Goal: Information Seeking & Learning: Learn about a topic

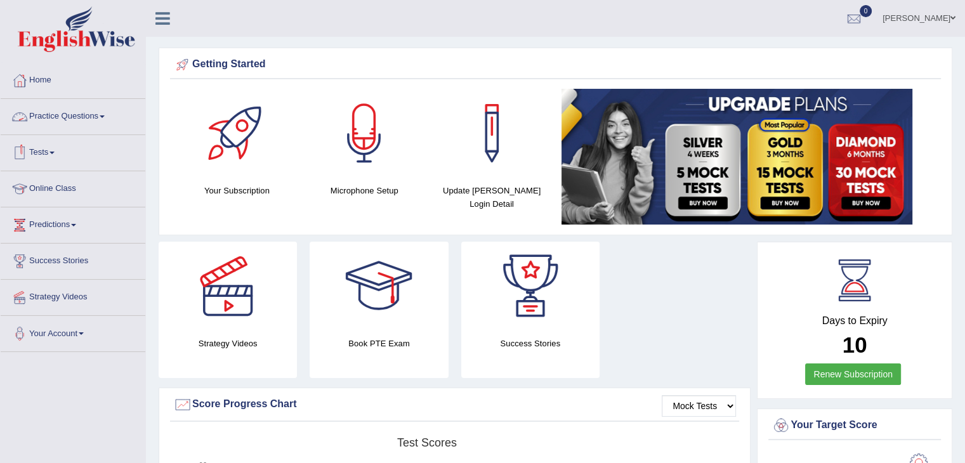
click at [54, 115] on link "Practice Questions" at bounding box center [73, 115] width 145 height 32
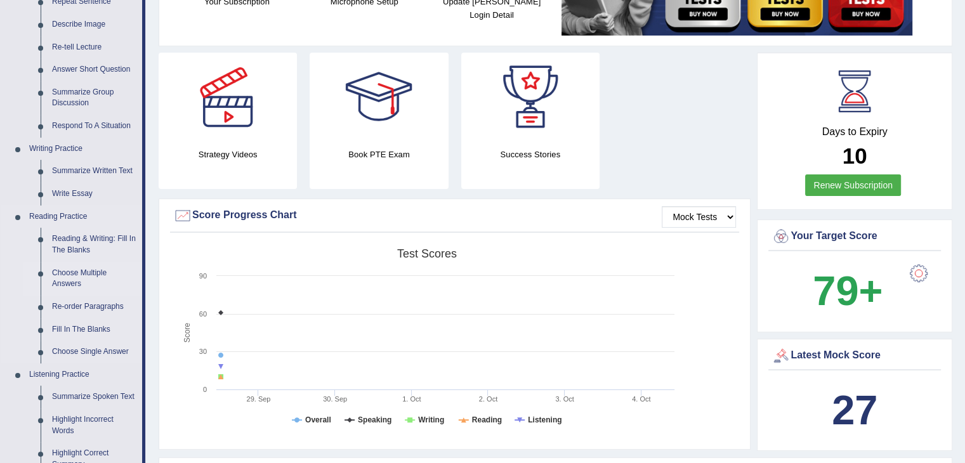
scroll to position [190, 0]
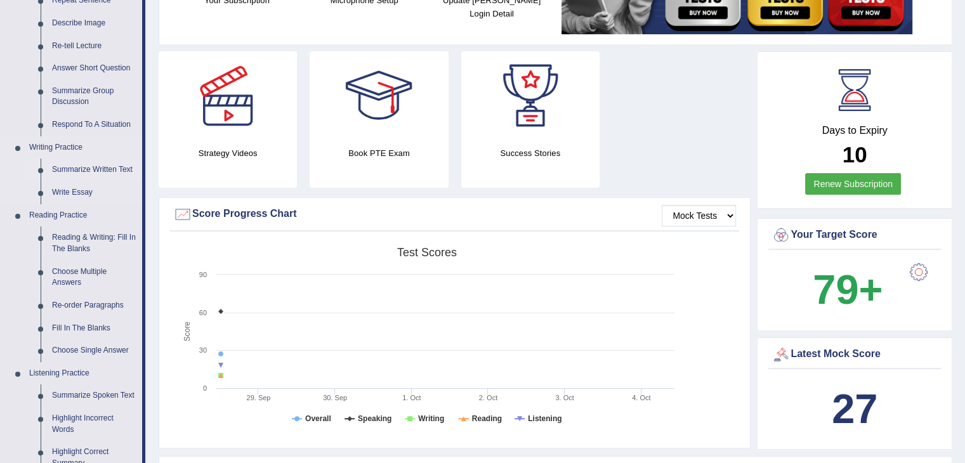
click at [102, 167] on link "Summarize Written Text" at bounding box center [94, 170] width 96 height 23
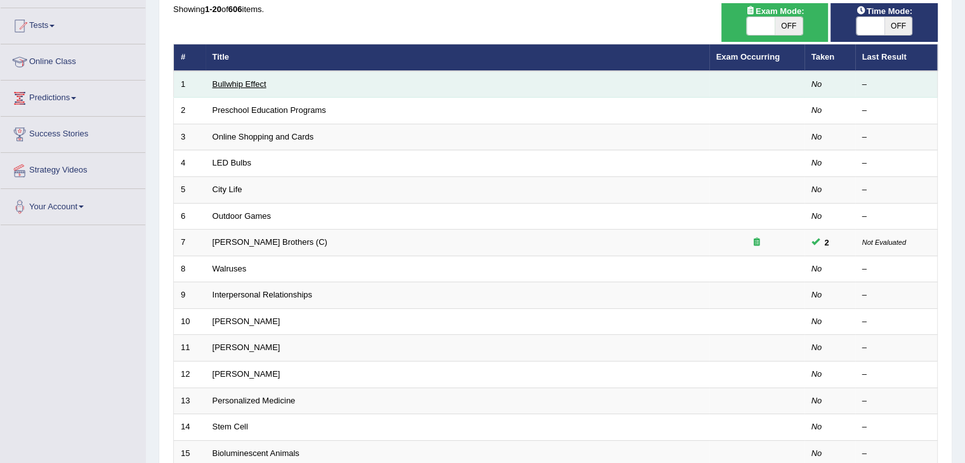
click at [252, 79] on link "Bullwhip Effect" at bounding box center [239, 84] width 54 height 10
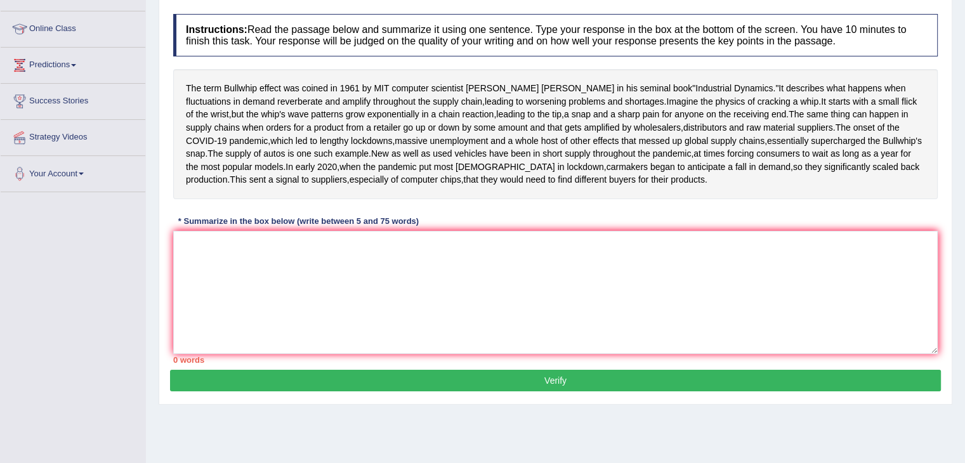
scroll to position [190, 0]
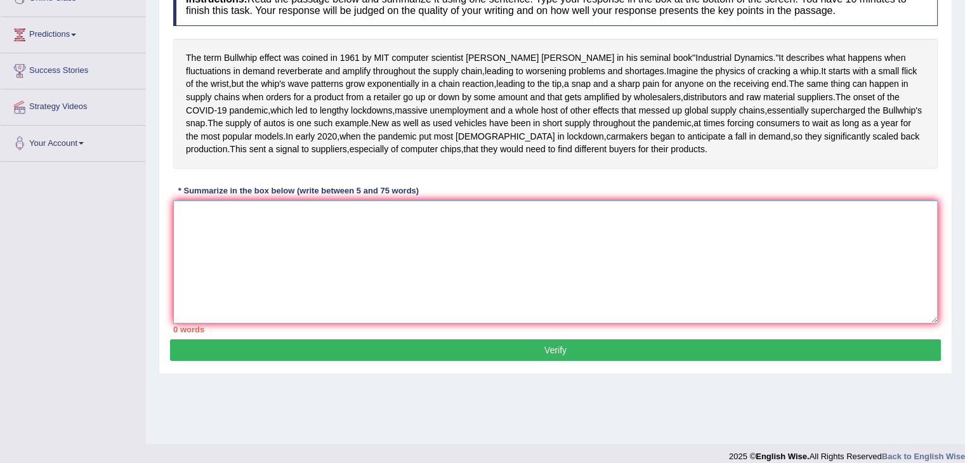
click at [315, 277] on textarea at bounding box center [555, 261] width 764 height 123
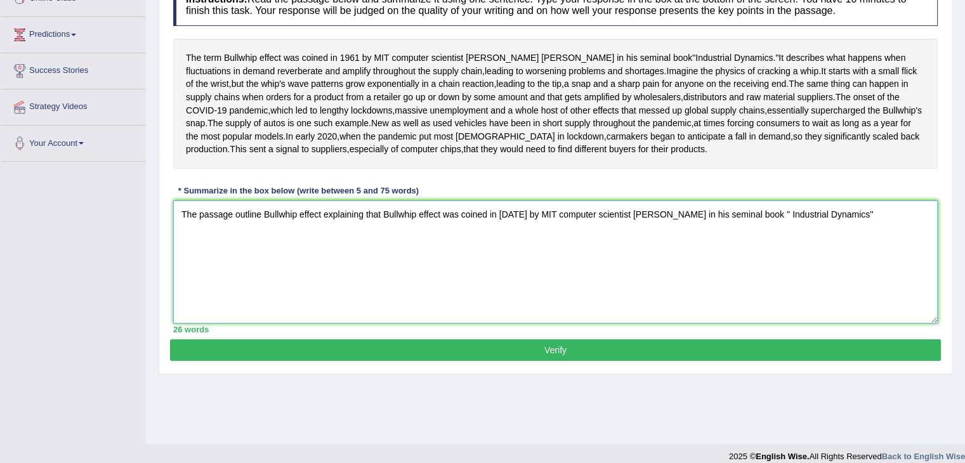
click at [842, 275] on textarea "The passage outline Bullwhip effect explaining that Bullwhip effect was coined …" at bounding box center [555, 261] width 764 height 123
click at [840, 277] on textarea "The passage outline Bullwhip effect explaining that Bullwhip effect was coined …" at bounding box center [555, 261] width 764 height 123
click at [854, 276] on textarea "The passage outline Bullwhip effect explaining that Bullwhip effect was coined …" at bounding box center [555, 261] width 764 height 123
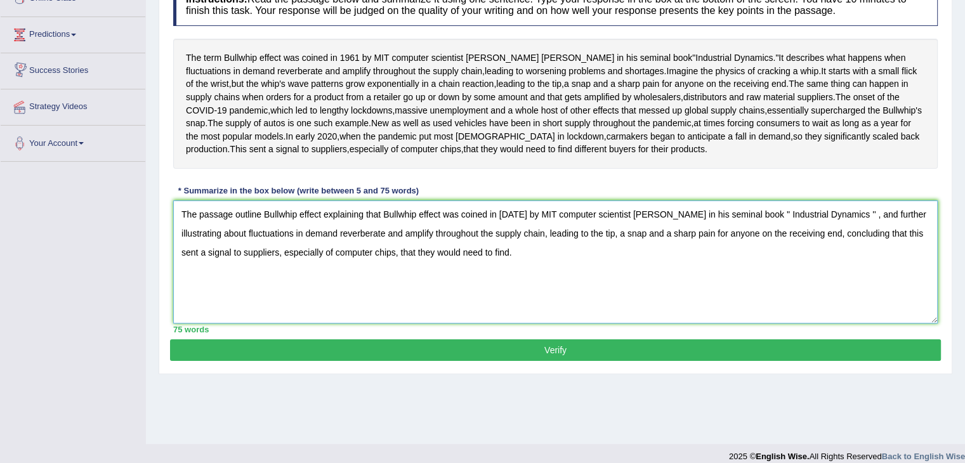
type textarea "The passage outline Bullwhip effect explaining that Bullwhip effect was coined …"
click at [376, 361] on button "Verify" at bounding box center [555, 350] width 771 height 22
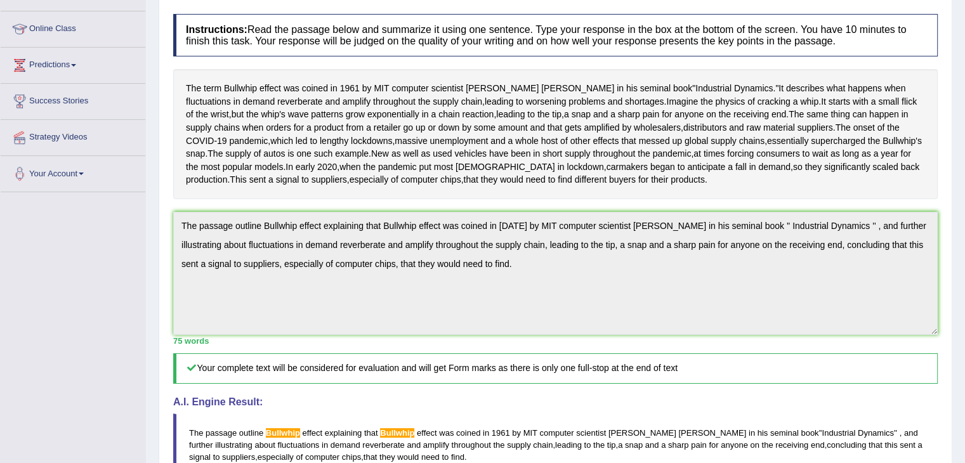
scroll to position [0, 0]
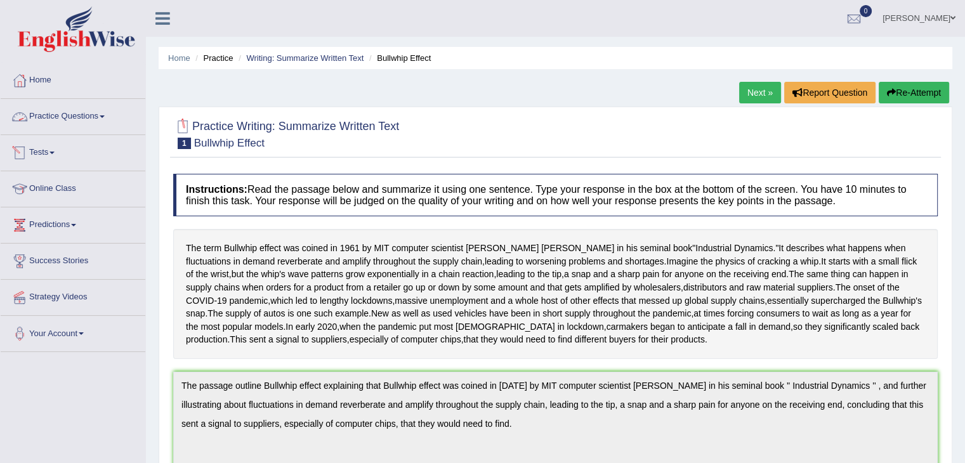
click at [70, 127] on link "Practice Questions" at bounding box center [73, 115] width 145 height 32
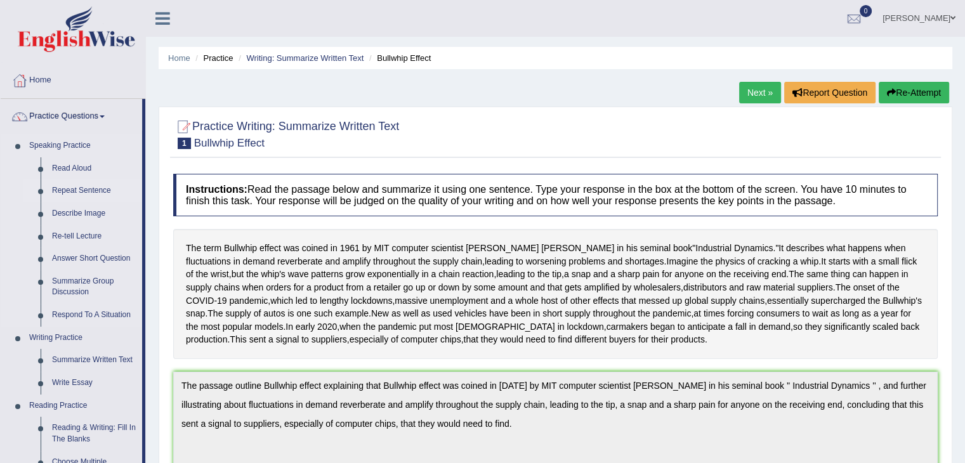
click at [86, 198] on link "Repeat Sentence" at bounding box center [94, 191] width 96 height 23
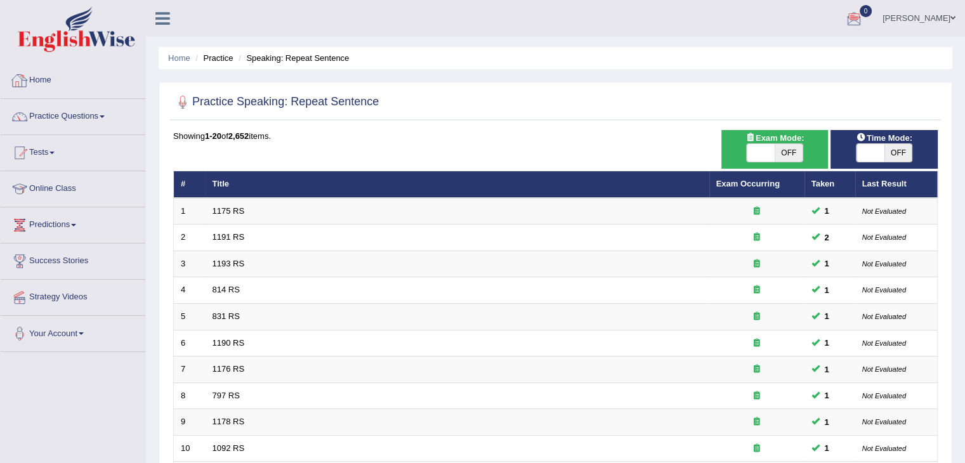
click at [55, 85] on link "Home" at bounding box center [73, 79] width 145 height 32
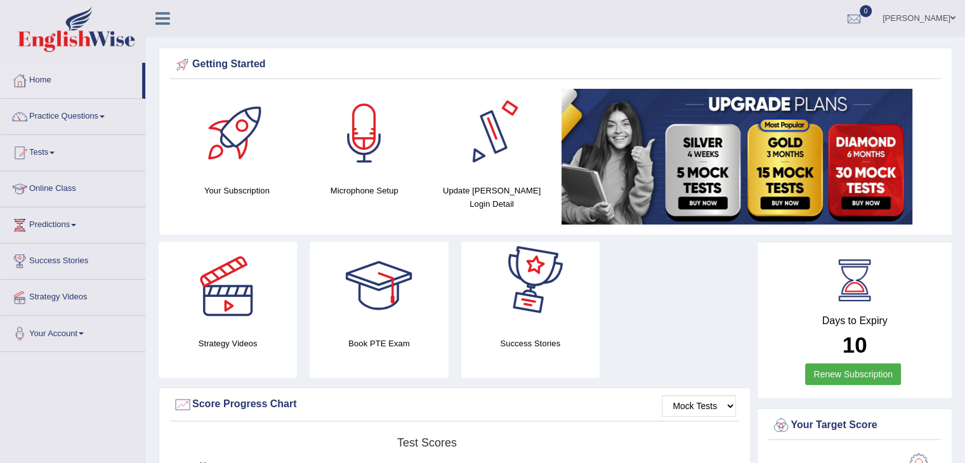
drag, startPoint x: 533, startPoint y: 122, endPoint x: 533, endPoint y: 110, distance: 12.7
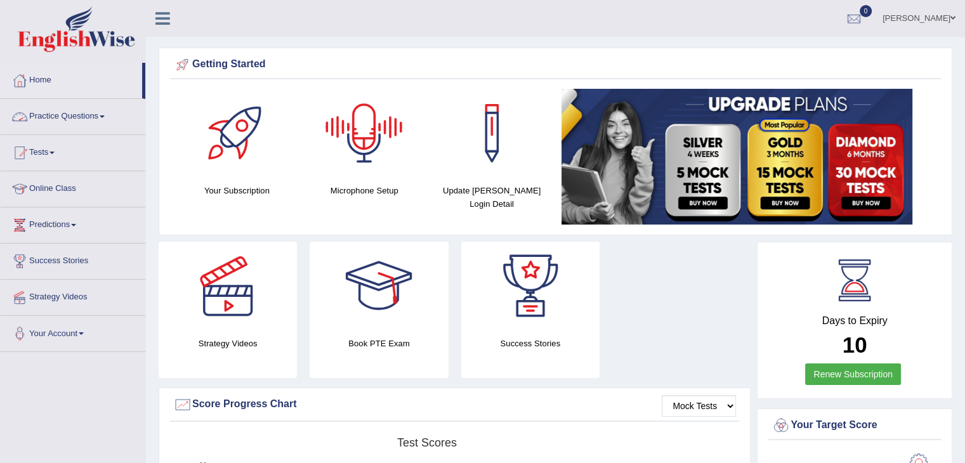
click at [43, 115] on link "Practice Questions" at bounding box center [73, 115] width 145 height 32
drag, startPoint x: 0, startPoint y: 0, endPoint x: 58, endPoint y: 124, distance: 136.8
click at [60, 117] on link "Practice Questions" at bounding box center [73, 115] width 145 height 32
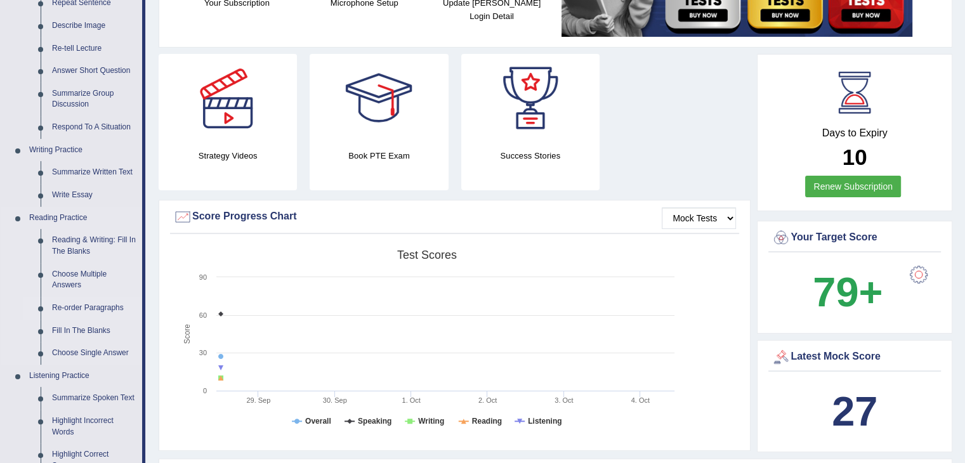
scroll to position [190, 0]
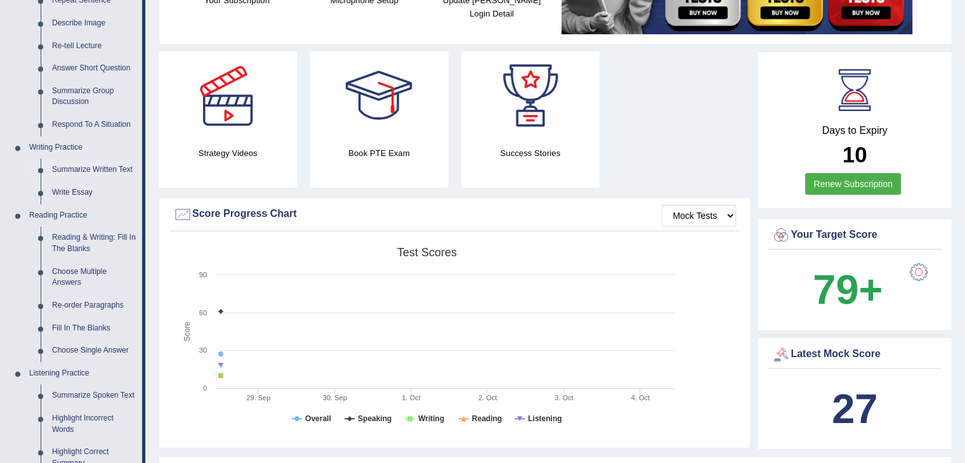
click at [79, 169] on link "Summarize Written Text" at bounding box center [94, 170] width 96 height 23
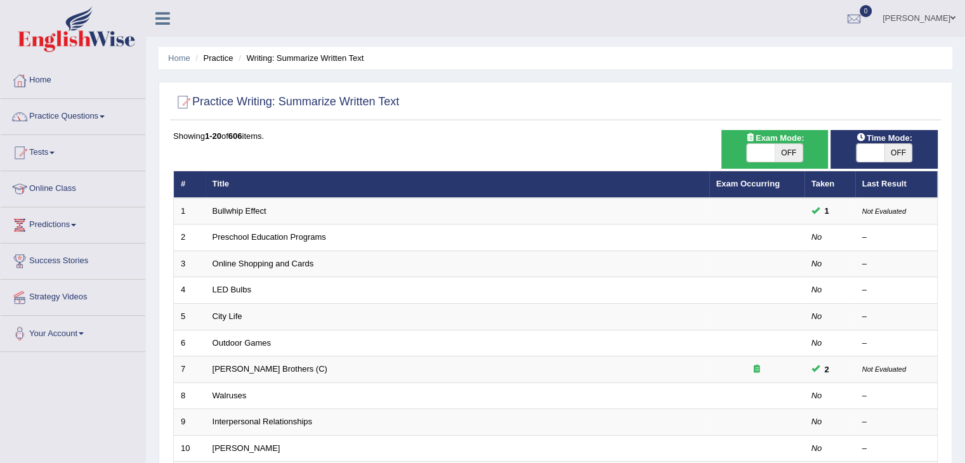
click at [751, 145] on span at bounding box center [761, 153] width 28 height 18
checkbox input "true"
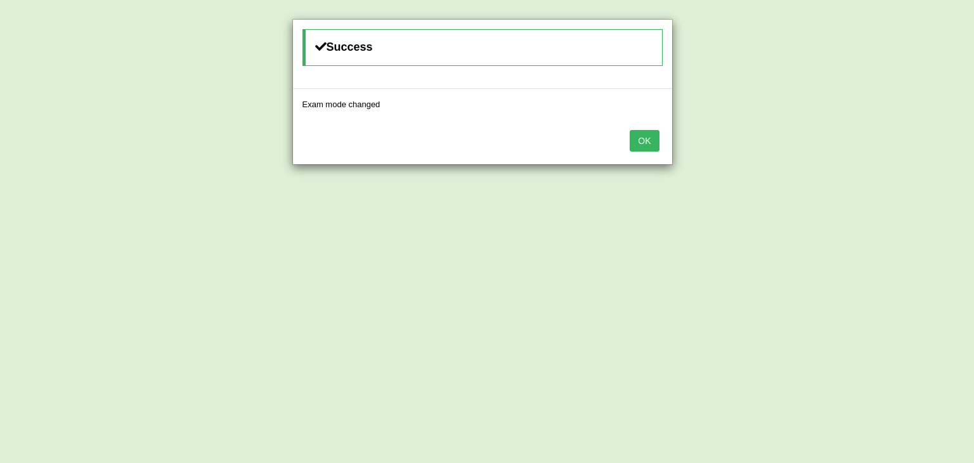
click at [639, 144] on button "OK" at bounding box center [644, 141] width 29 height 22
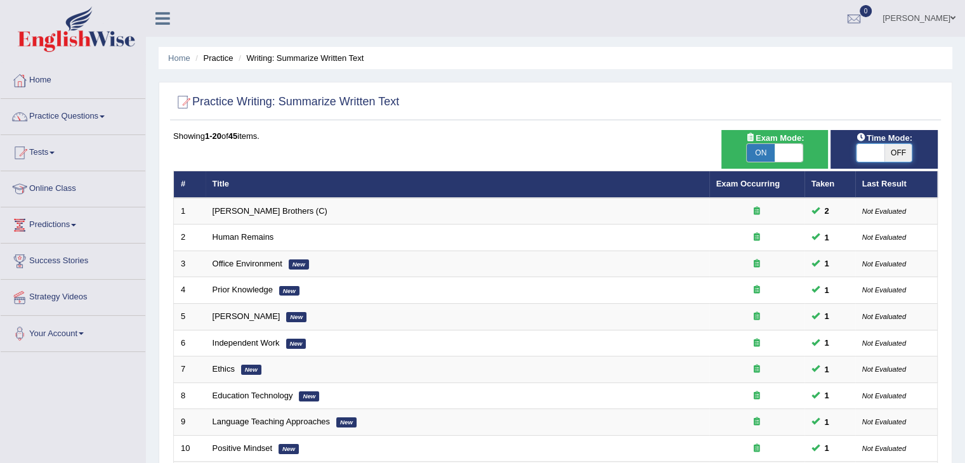
click at [863, 153] on span at bounding box center [870, 153] width 28 height 18
click at [868, 155] on span at bounding box center [870, 153] width 28 height 18
checkbox input "true"
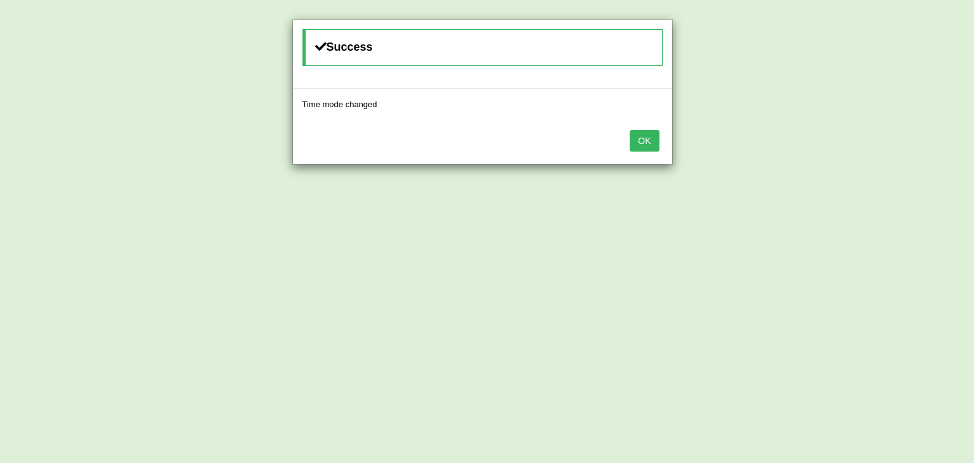
click at [631, 133] on button "OK" at bounding box center [644, 141] width 29 height 22
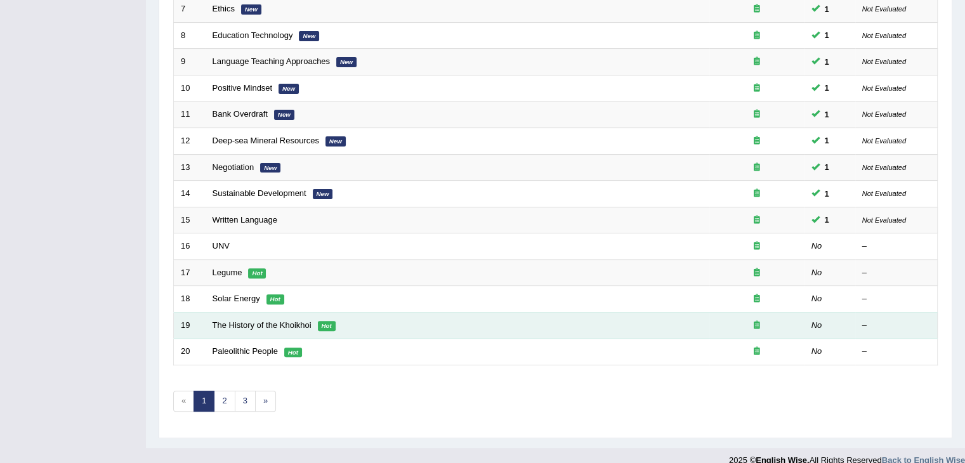
scroll to position [373, 0]
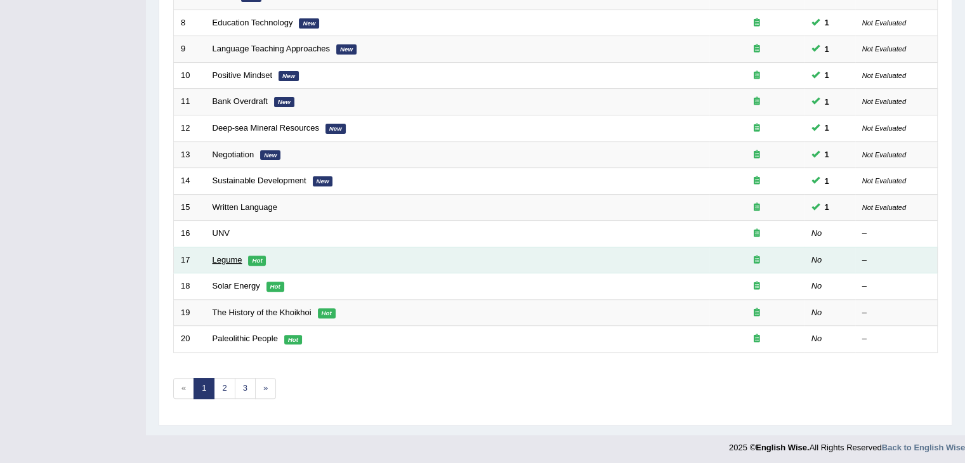
click at [222, 255] on link "Legume" at bounding box center [227, 260] width 30 height 10
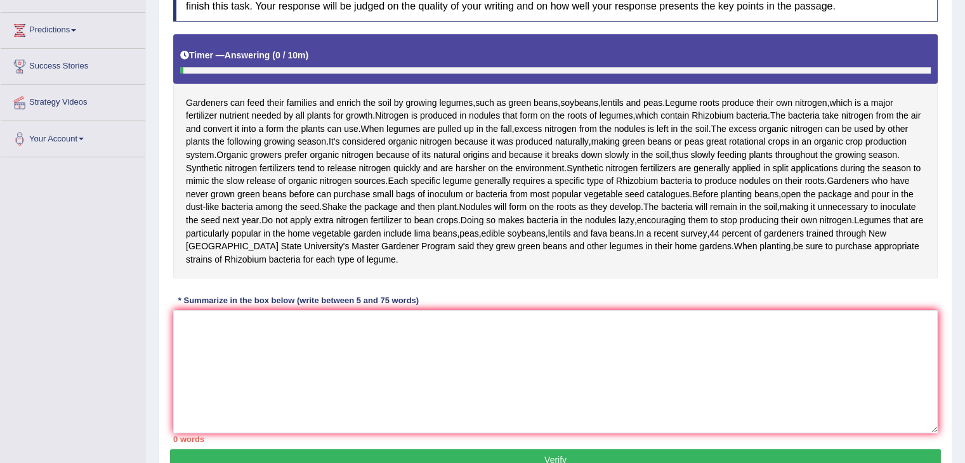
scroll to position [180, 0]
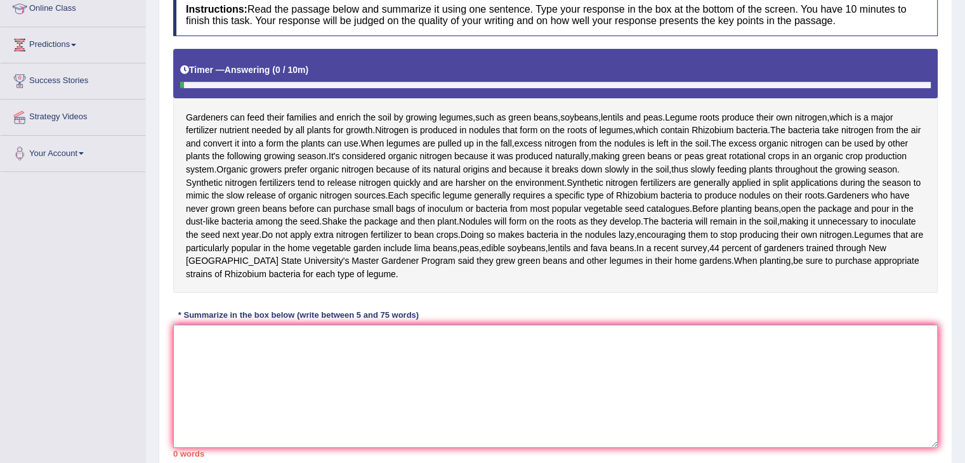
click at [306, 392] on textarea at bounding box center [555, 386] width 764 height 123
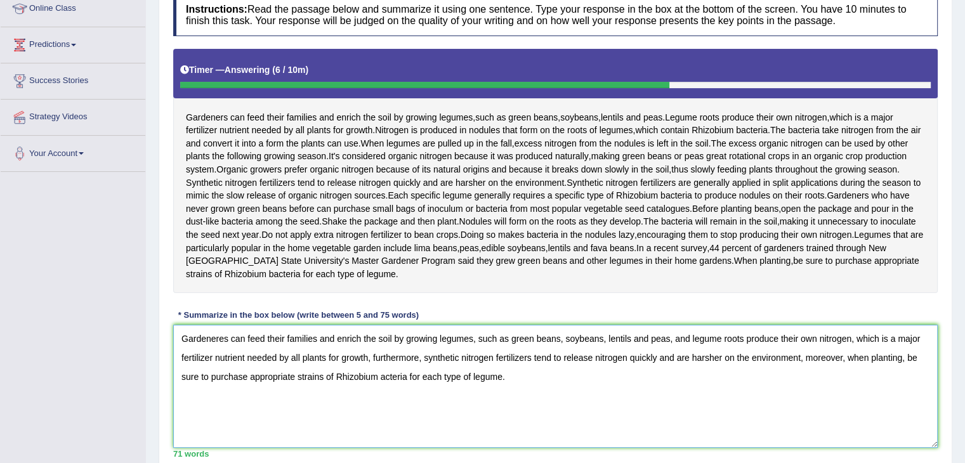
click at [226, 390] on textarea "Gardeneres can feed their families and enrich the soil by growing legumes, such…" at bounding box center [555, 386] width 764 height 123
click at [223, 391] on textarea "Gardeneres can feed their families and enrich the soil by growing legumes, such…" at bounding box center [555, 386] width 764 height 123
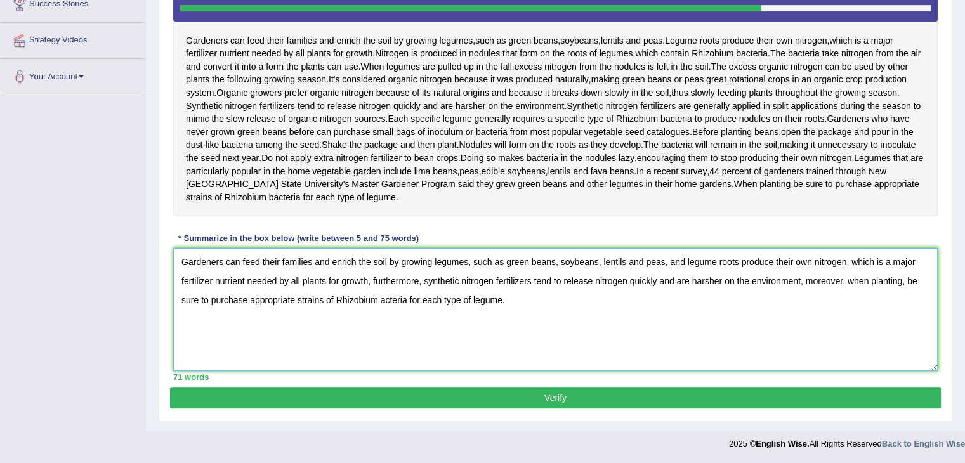
scroll to position [307, 0]
type textarea "Gardeners can feed their families and enrich the soil by growing legumes, such …"
click at [585, 401] on button "Verify" at bounding box center [555, 398] width 771 height 22
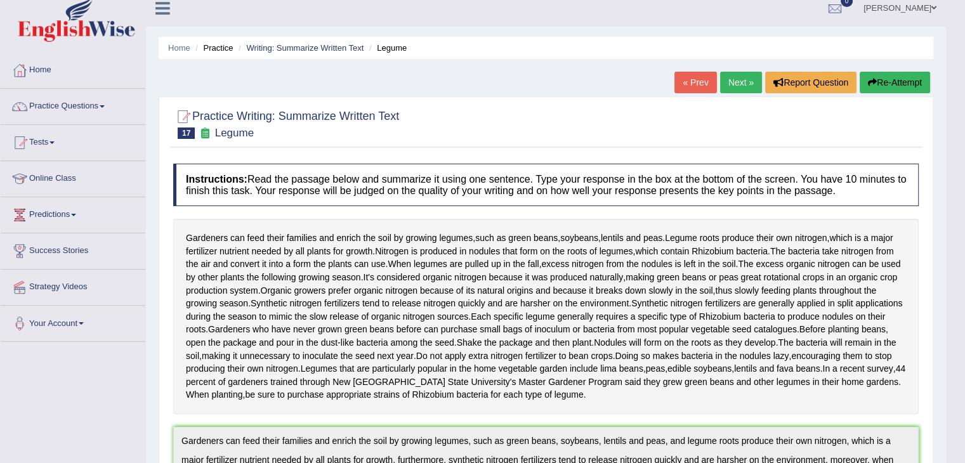
scroll to position [0, 0]
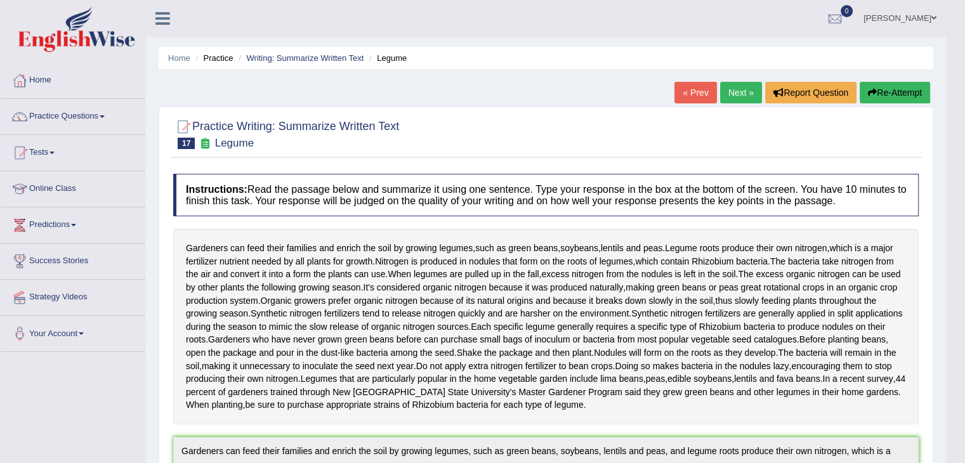
click at [731, 96] on link "Next »" at bounding box center [741, 93] width 42 height 22
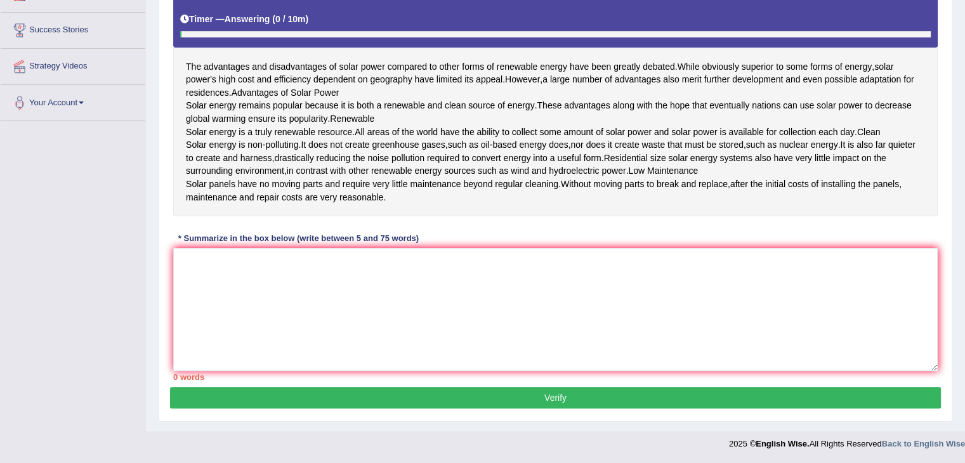
scroll to position [282, 0]
click at [335, 273] on textarea at bounding box center [555, 309] width 764 height 123
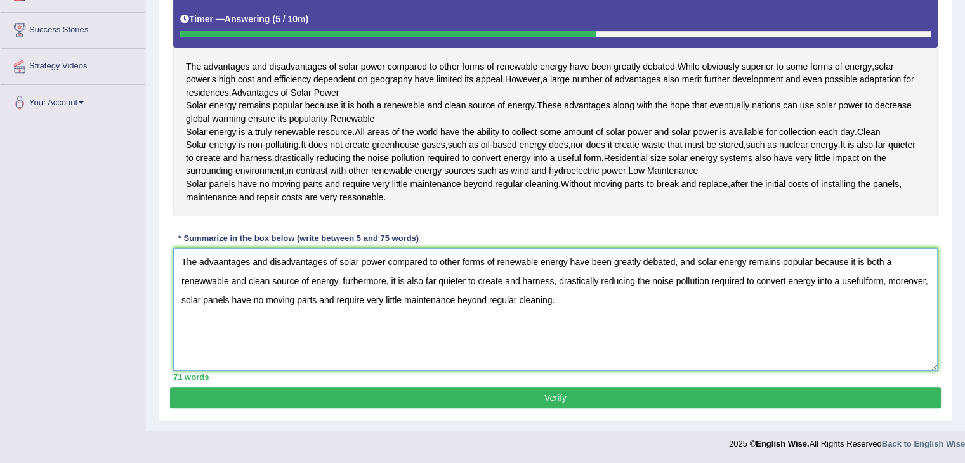
scroll to position [218, 0]
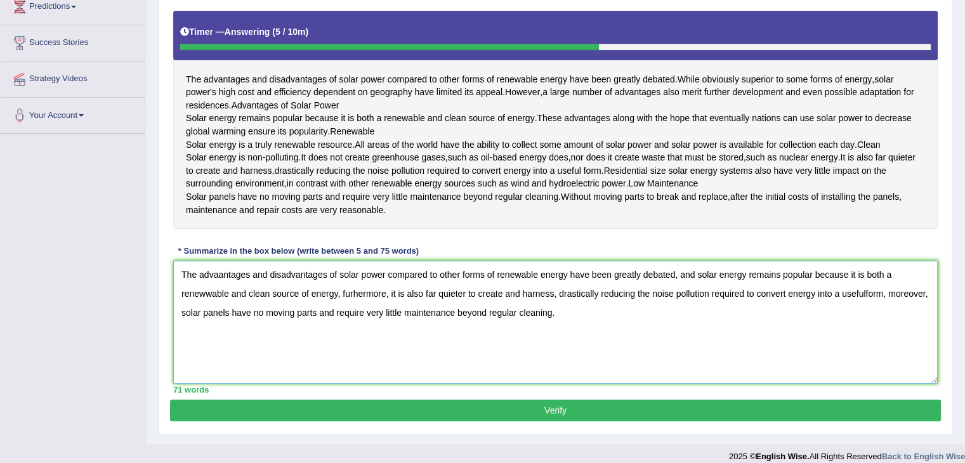
click at [225, 325] on textarea "The advaantages and disadvantages of solar power compared to other forms of ren…" at bounding box center [555, 322] width 764 height 123
drag, startPoint x: 208, startPoint y: 342, endPoint x: 218, endPoint y: 345, distance: 10.0
click at [207, 342] on textarea "The advantages and disadvantages of solar power compared to other forms of rene…" at bounding box center [555, 322] width 764 height 123
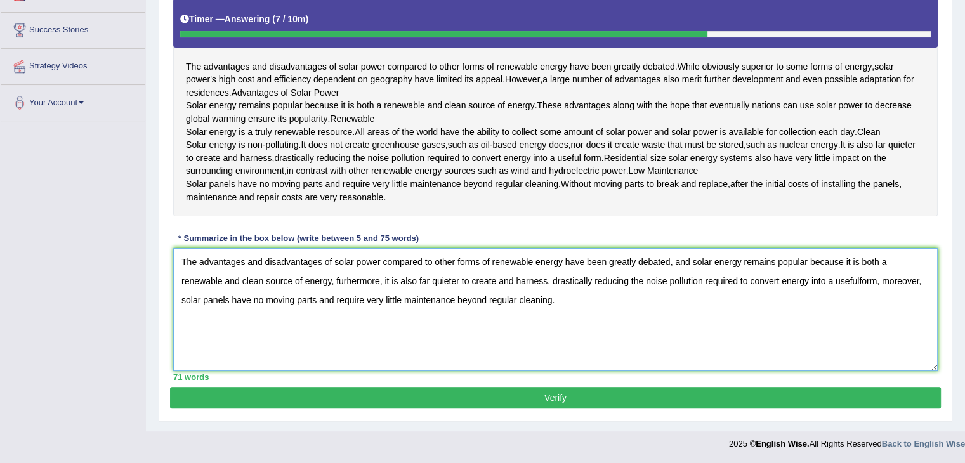
scroll to position [282, 0]
type textarea "The advantages and disadvantages of solar power compared to other forms of rene…"
click at [370, 399] on button "Verify" at bounding box center [555, 398] width 771 height 22
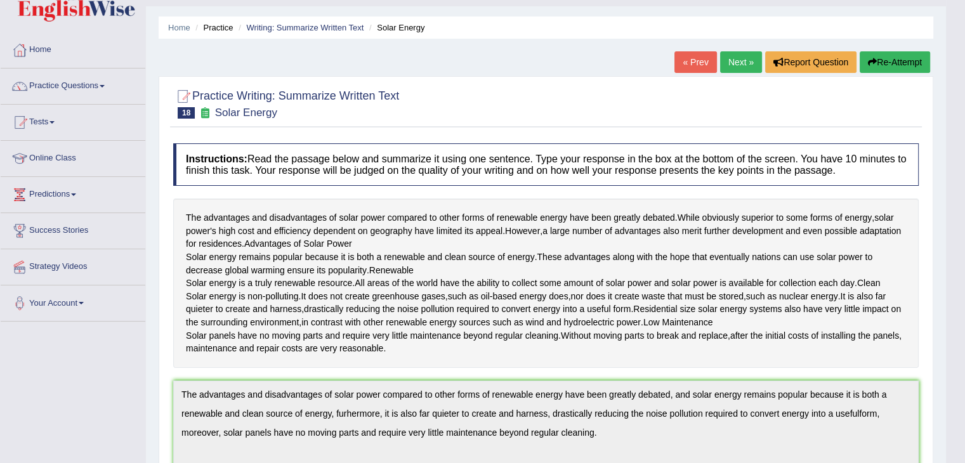
scroll to position [0, 0]
